Goal: Task Accomplishment & Management: Manage account settings

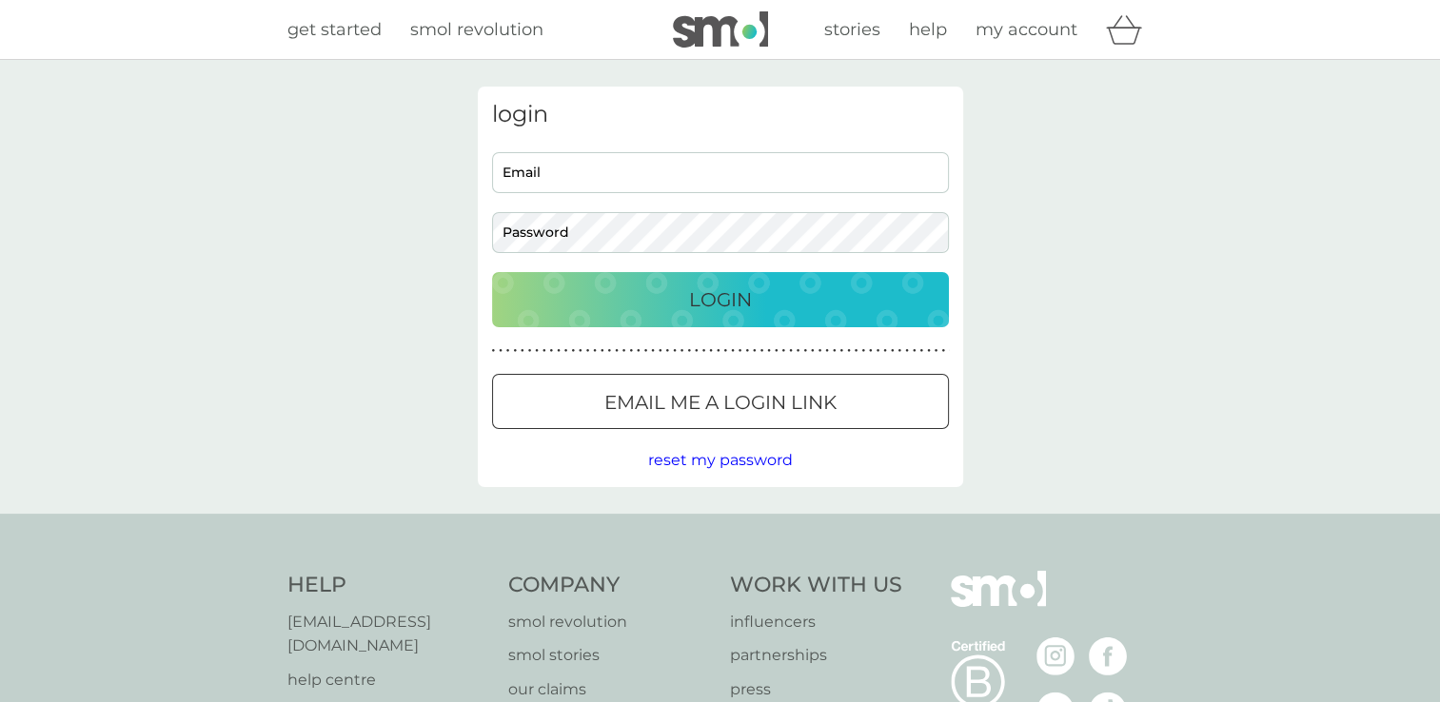
type input "[EMAIL_ADDRESS][DOMAIN_NAME]"
click at [672, 409] on p "Email me a login link" at bounding box center [720, 402] width 232 height 30
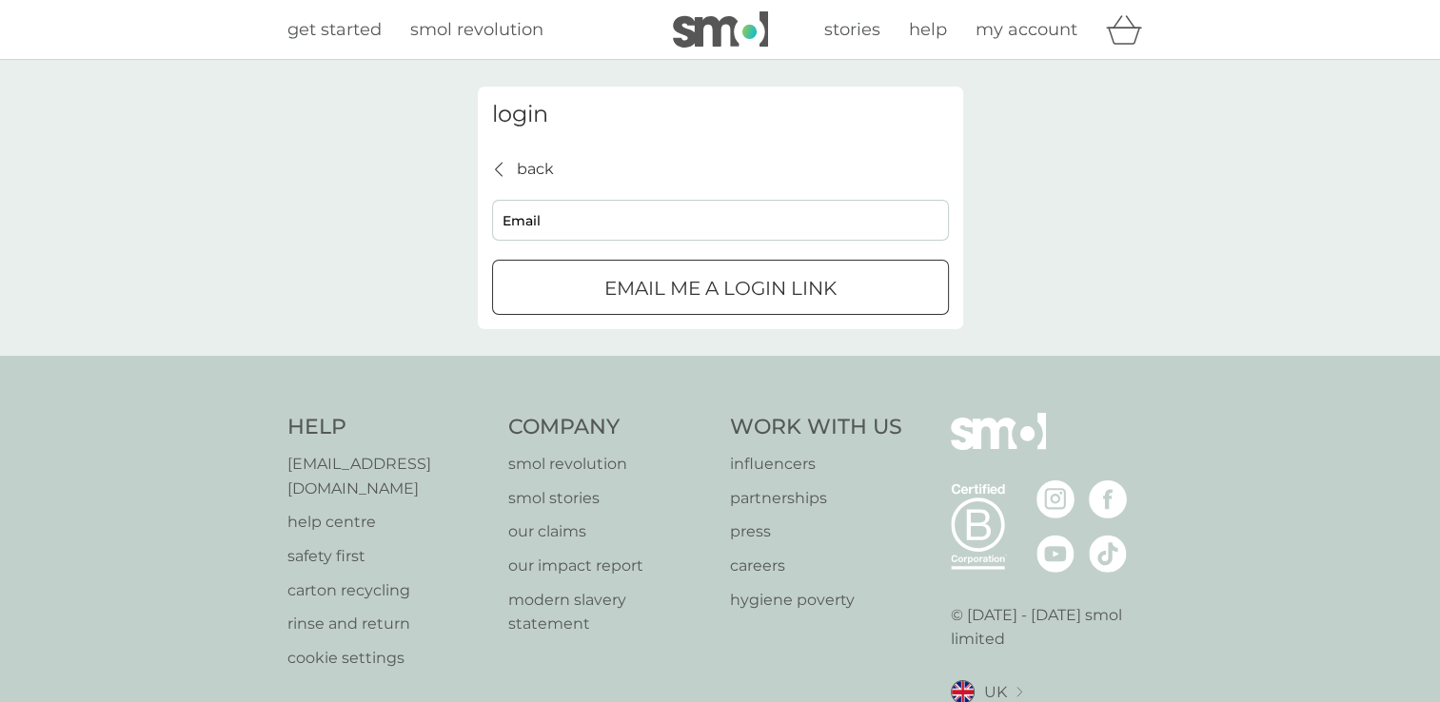
click at [507, 149] on div "login back back Email Email me a login link" at bounding box center [720, 208] width 485 height 243
click at [503, 162] on div "back" at bounding box center [499, 169] width 13 height 15
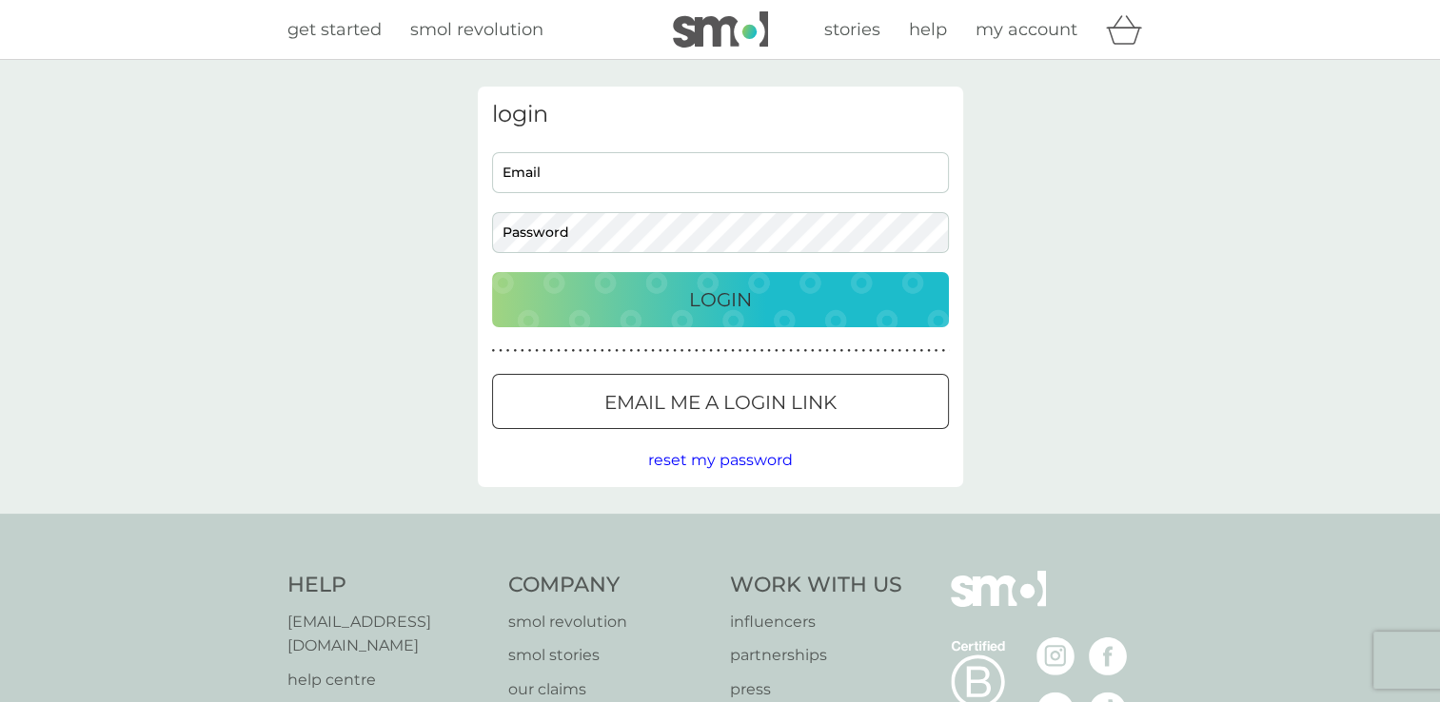
click at [692, 306] on p "Login" at bounding box center [720, 299] width 63 height 30
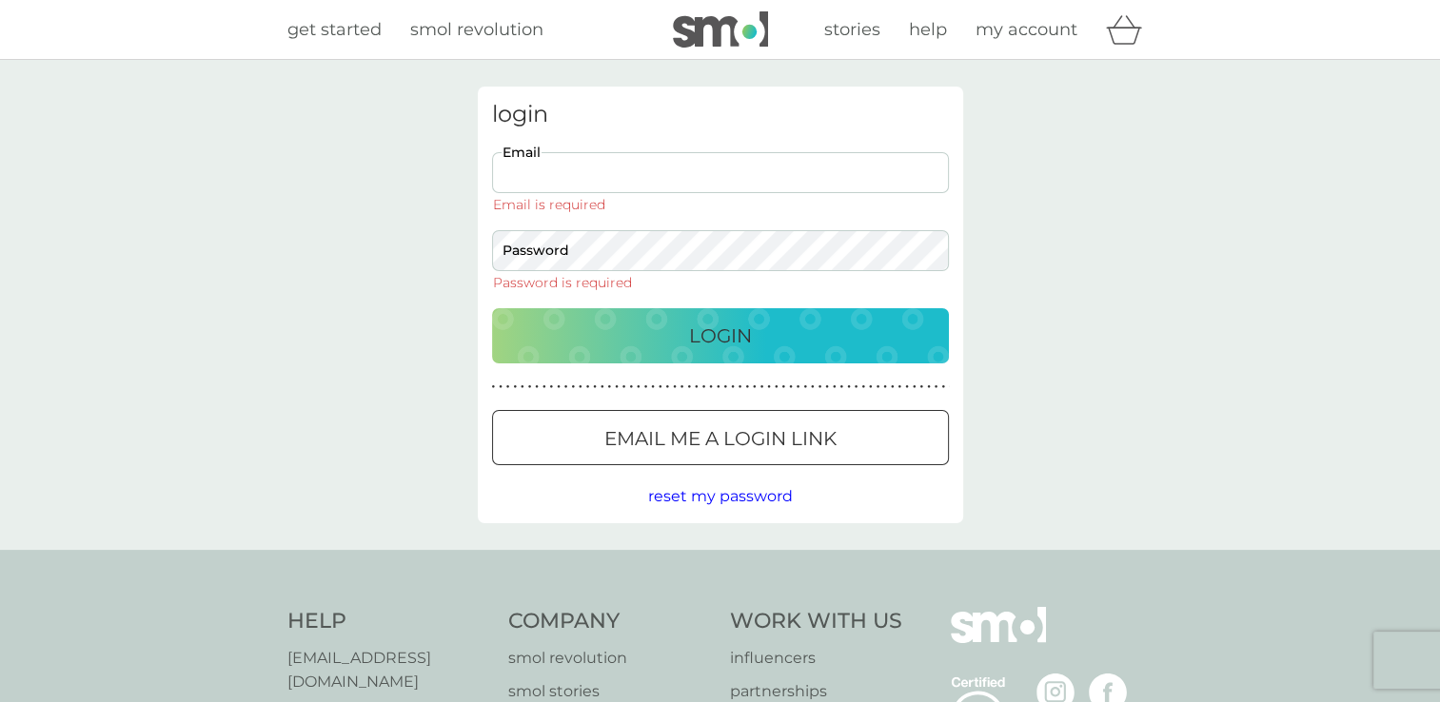
type input "[EMAIL_ADDRESS][DOMAIN_NAME]"
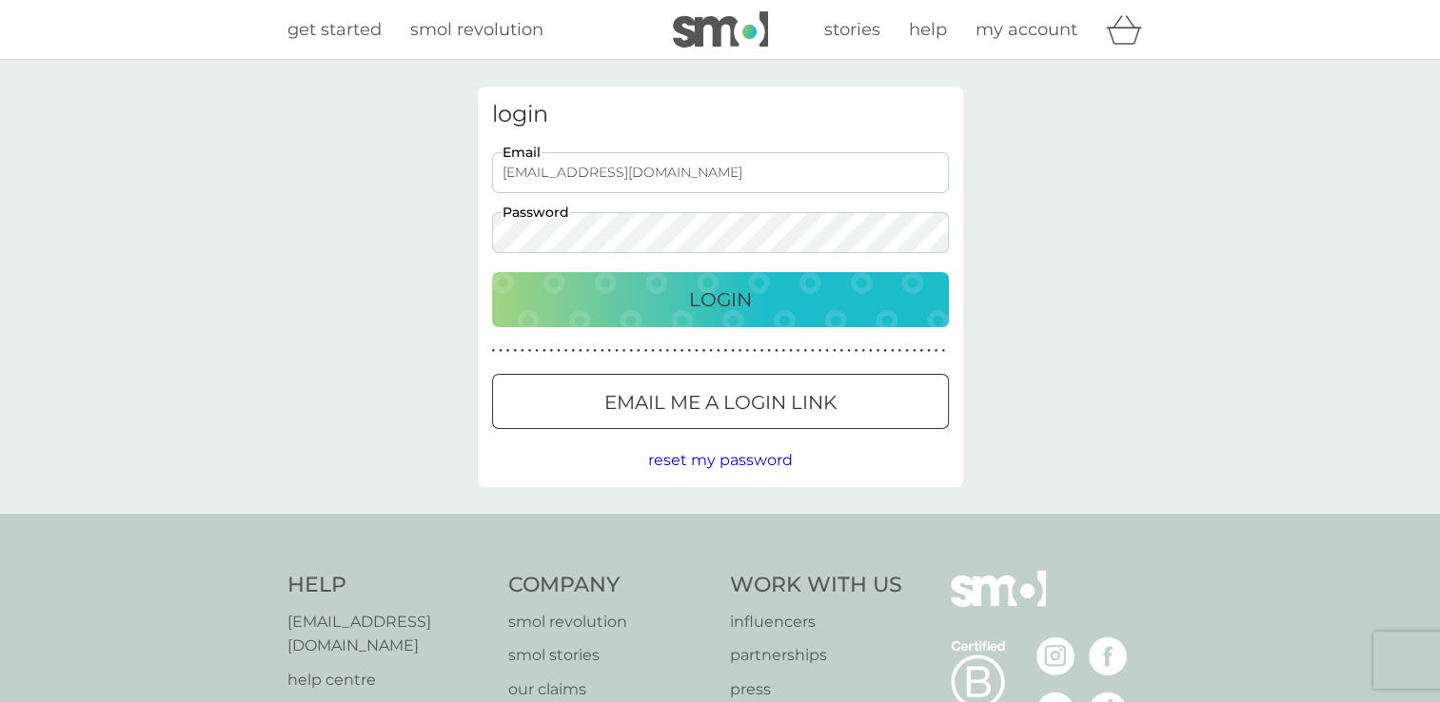
click at [691, 298] on p "Login" at bounding box center [720, 299] width 63 height 30
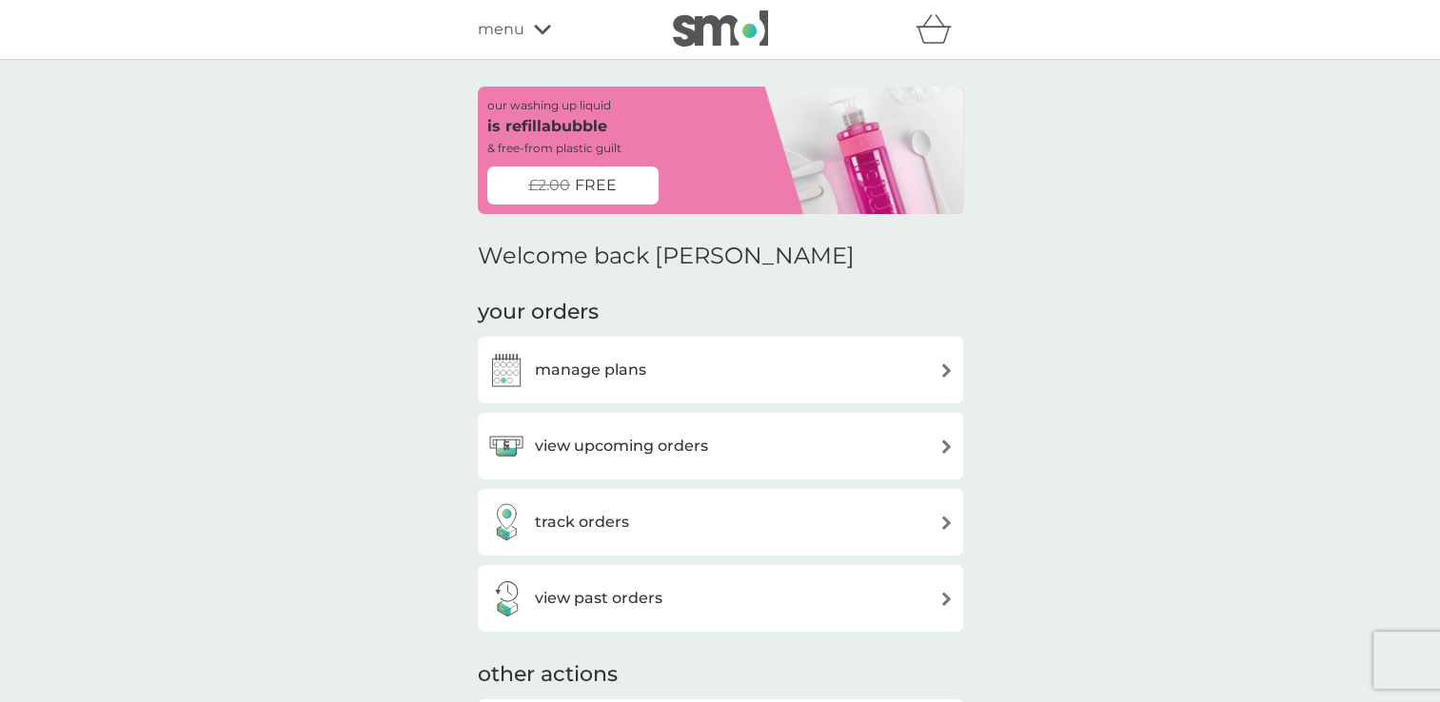
click at [601, 511] on h3 "track orders" at bounding box center [582, 522] width 94 height 25
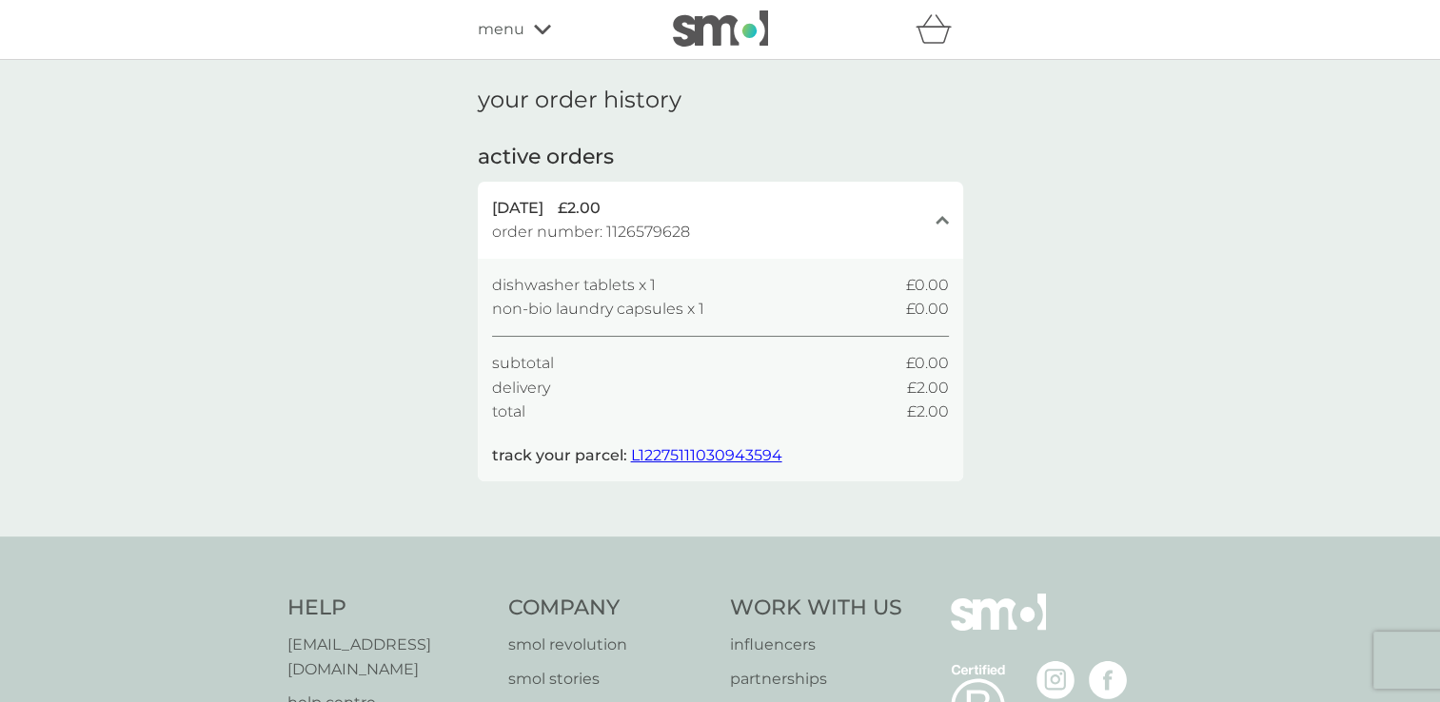
click at [712, 456] on span "L12275111030943594" at bounding box center [706, 455] width 151 height 18
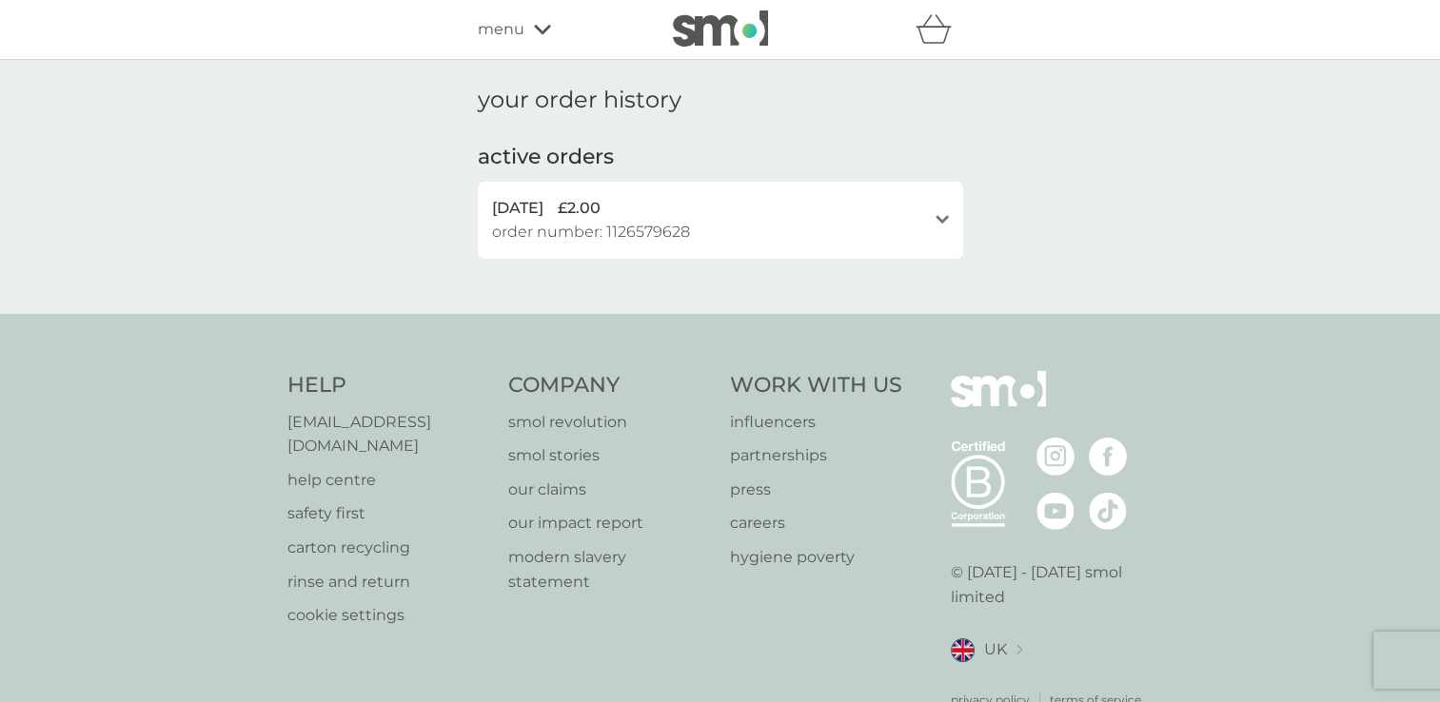
click at [525, 32] on div "menu" at bounding box center [559, 29] width 162 height 25
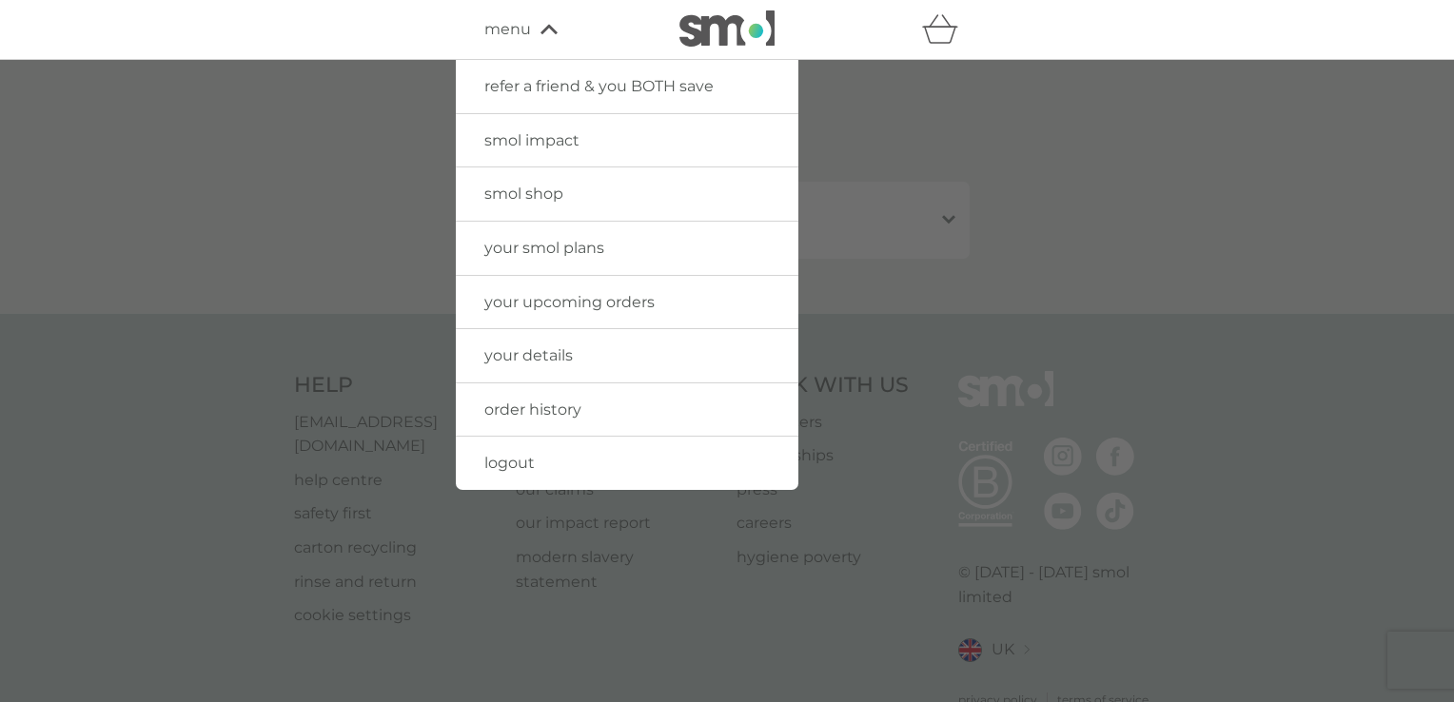
click at [570, 305] on span "your upcoming orders" at bounding box center [569, 302] width 170 height 18
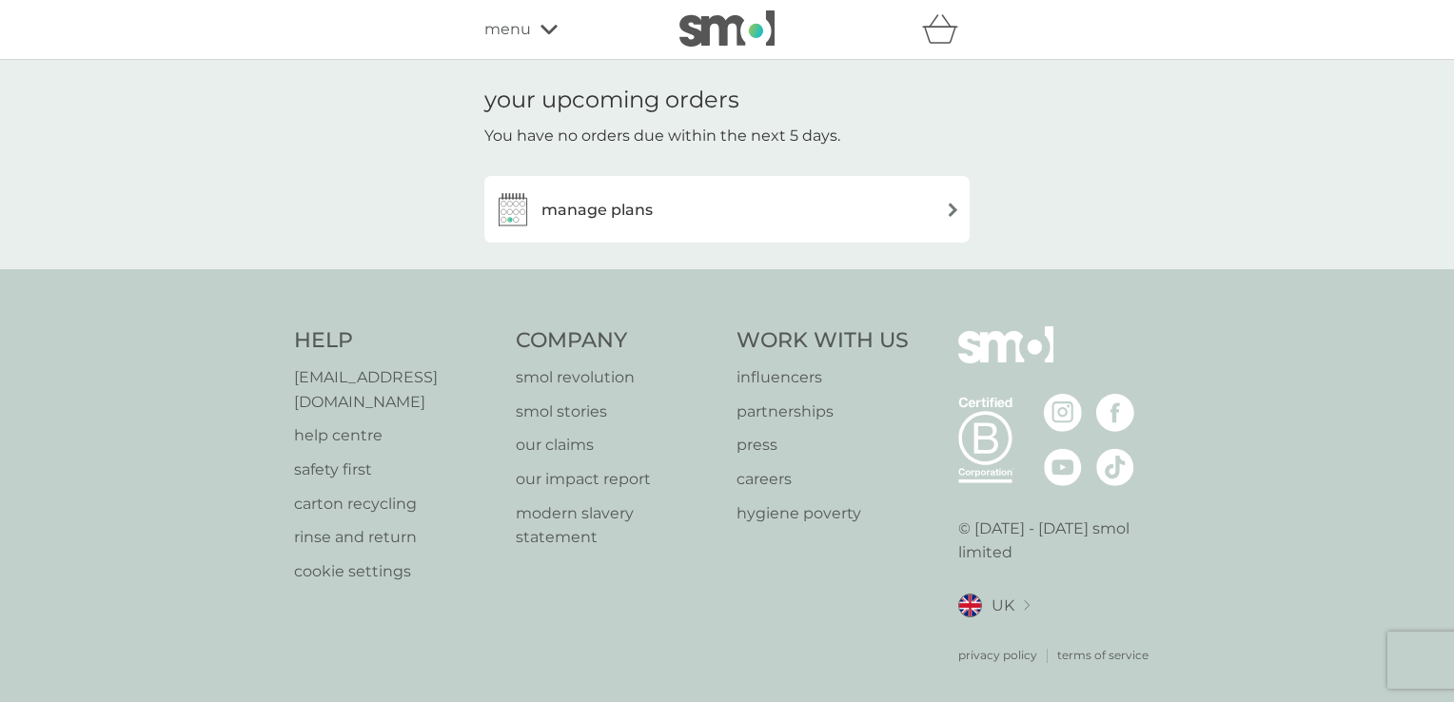
click at [746, 207] on div "manage plans" at bounding box center [727, 209] width 466 height 38
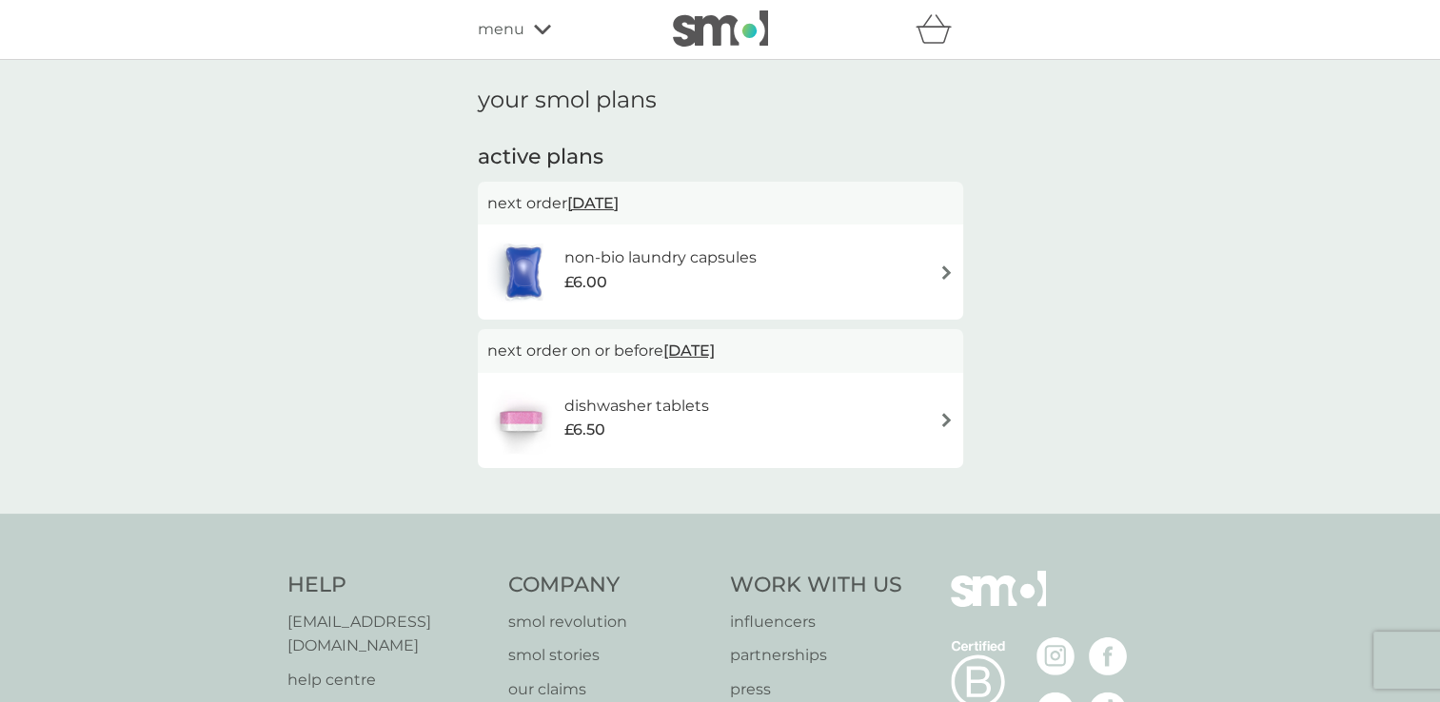
click at [799, 249] on div "non-bio laundry capsules £6.00" at bounding box center [720, 272] width 466 height 67
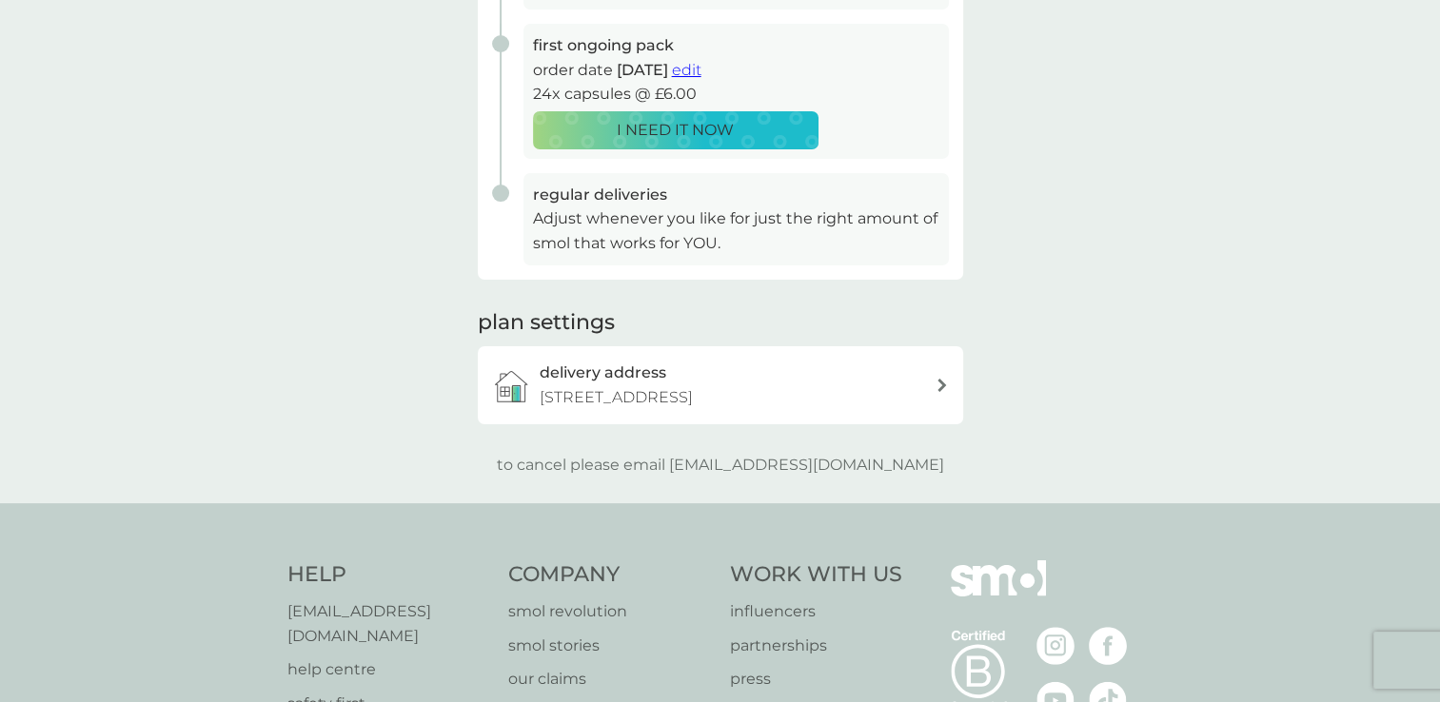
scroll to position [381, 0]
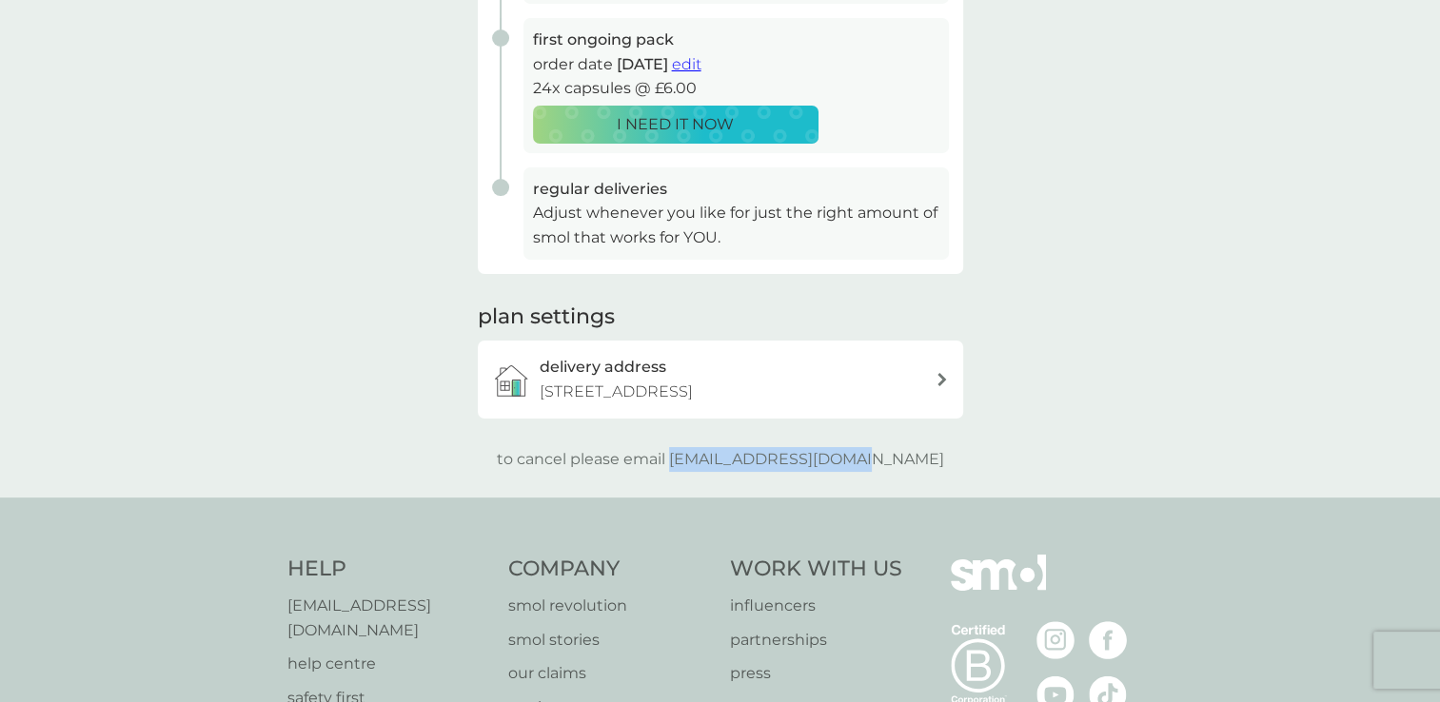
drag, startPoint x: 905, startPoint y: 460, endPoint x: 711, endPoint y: 455, distance: 194.2
click at [711, 455] on div "to cancel please email help@smolproducts.com" at bounding box center [720, 459] width 485 height 25
copy p "[EMAIL_ADDRESS][DOMAIN_NAME]"
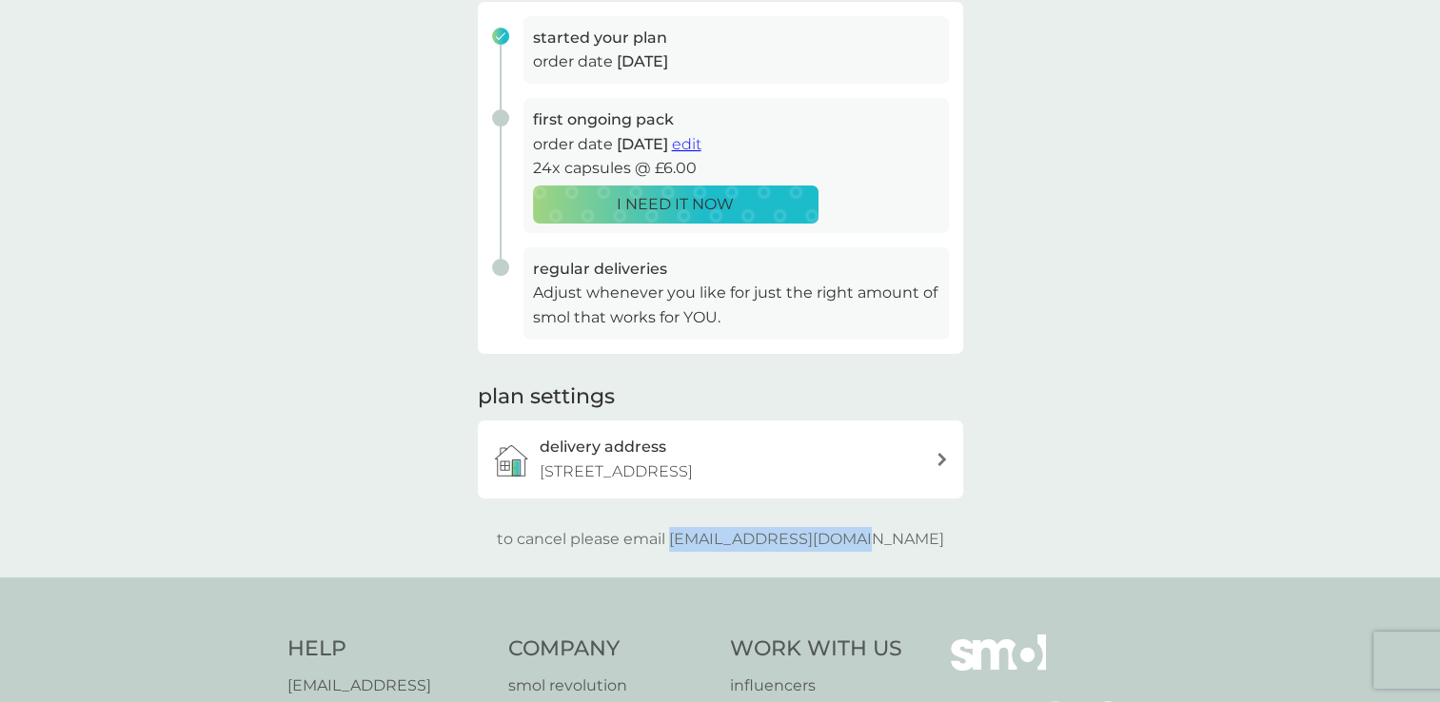
scroll to position [0, 0]
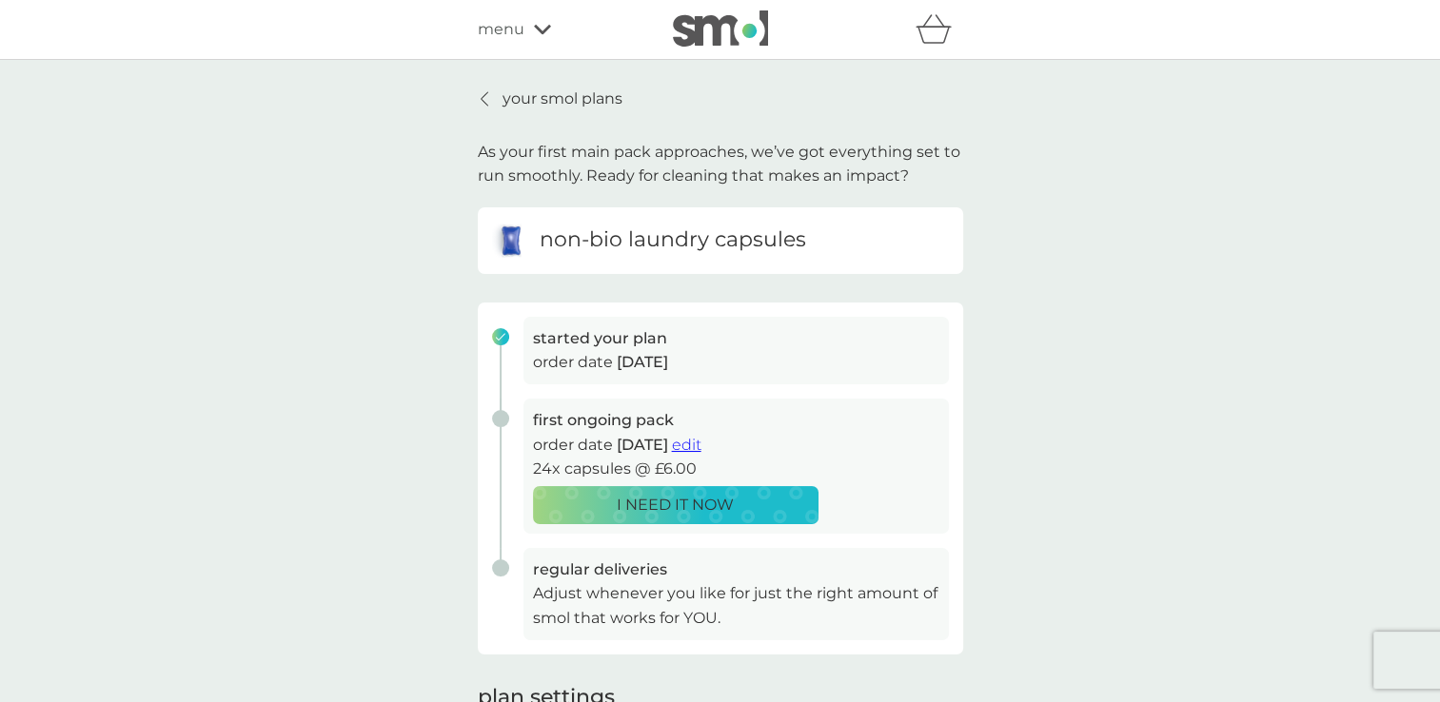
click at [472, 103] on div "your smol plans As your first main pack approaches, we’ve got everything set to…" at bounding box center [720, 469] width 514 height 765
click at [484, 99] on icon at bounding box center [484, 98] width 8 height 15
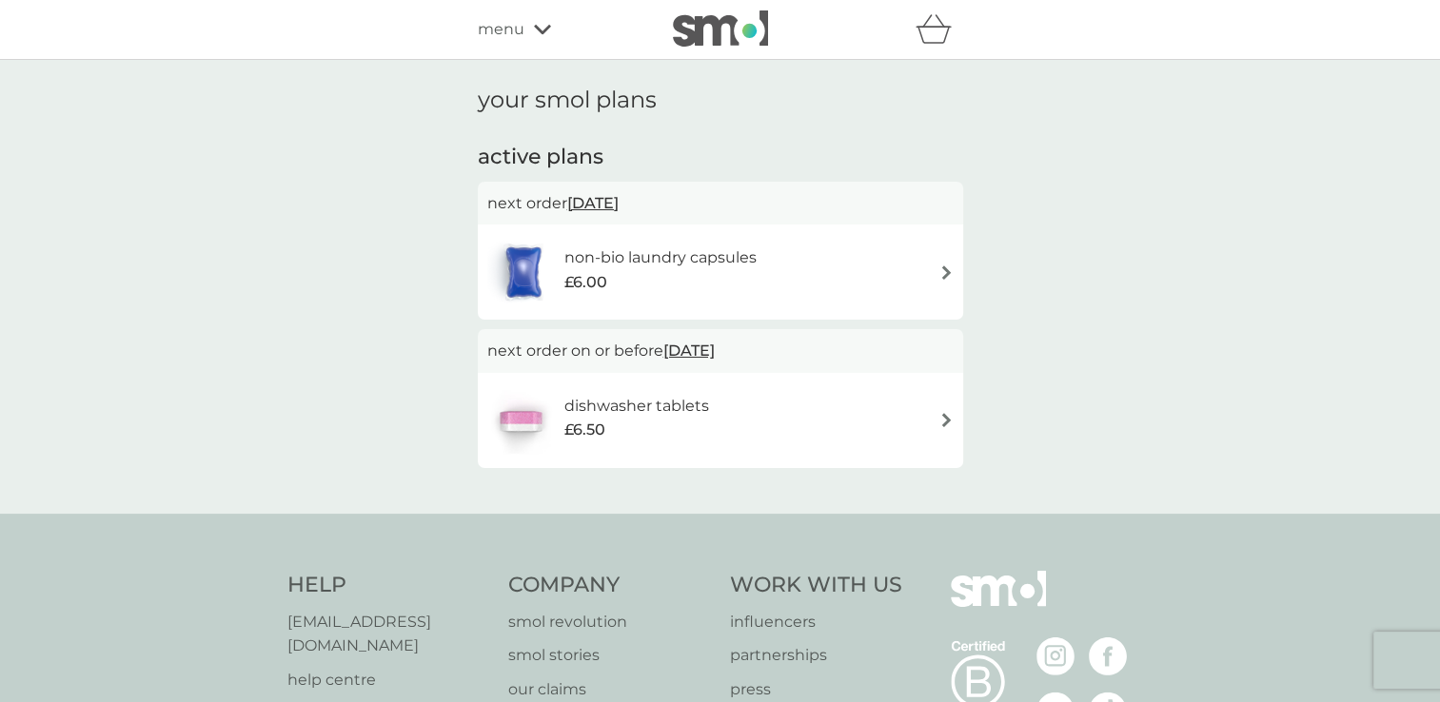
click at [541, 29] on icon at bounding box center [542, 29] width 17 height 11
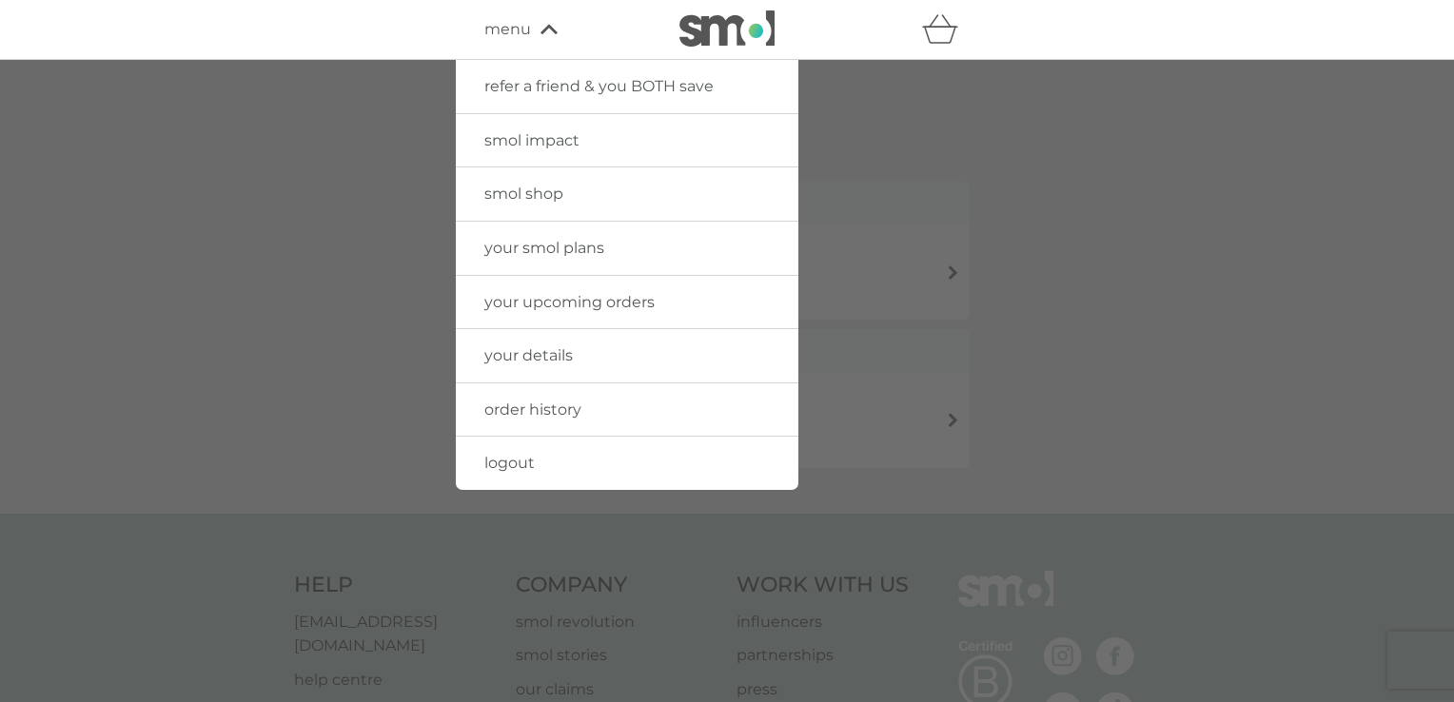
click at [552, 359] on span "your details" at bounding box center [528, 355] width 88 height 18
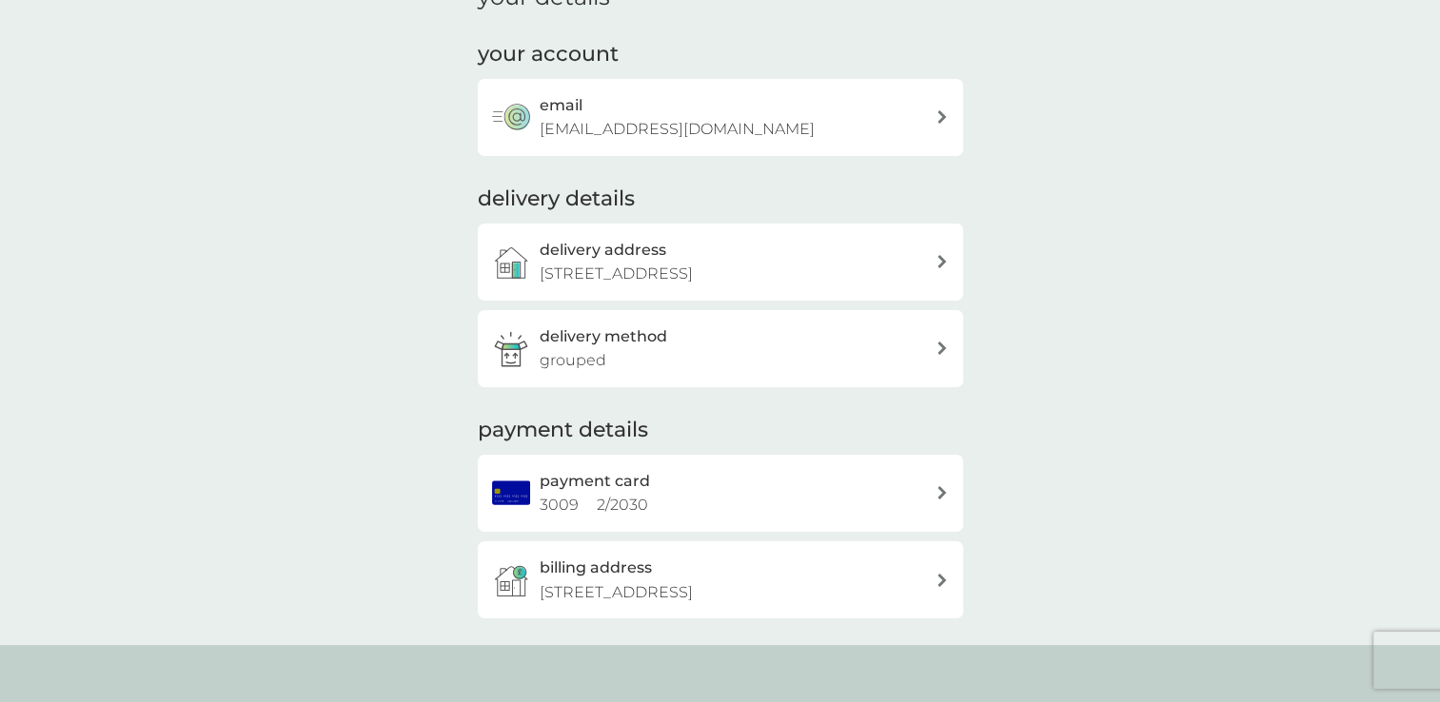
scroll to position [253, 0]
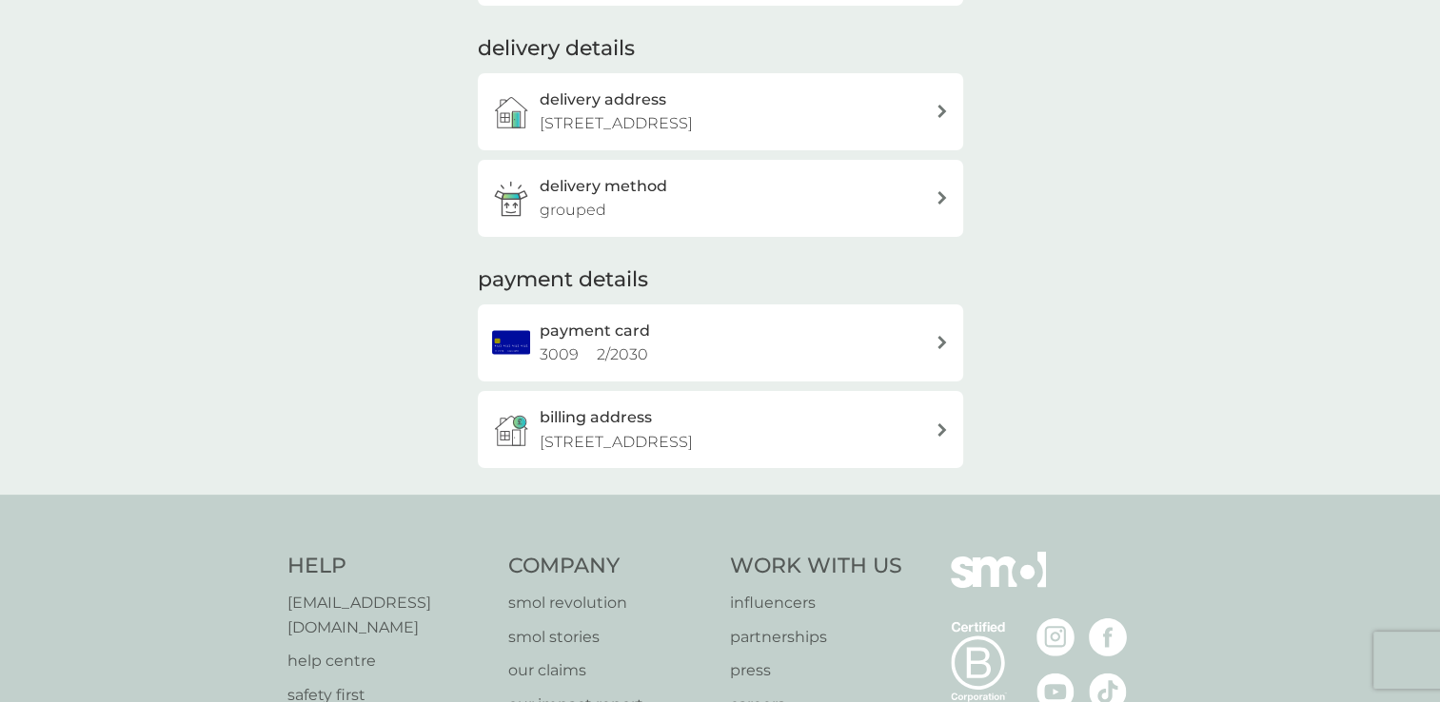
click at [730, 358] on div "payment card 3009 2 / 2030" at bounding box center [737, 343] width 396 height 49
